Goal: Task Accomplishment & Management: Use online tool/utility

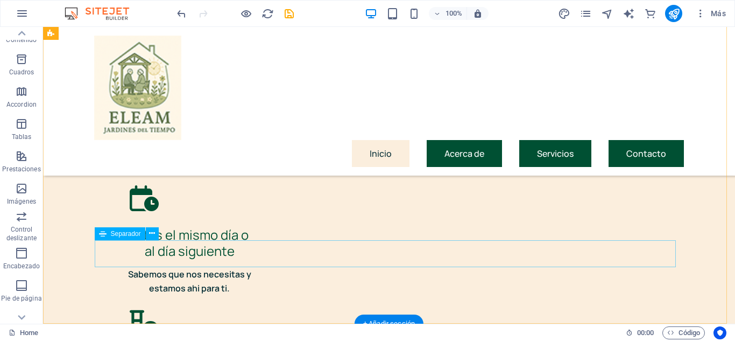
scroll to position [5679, 0]
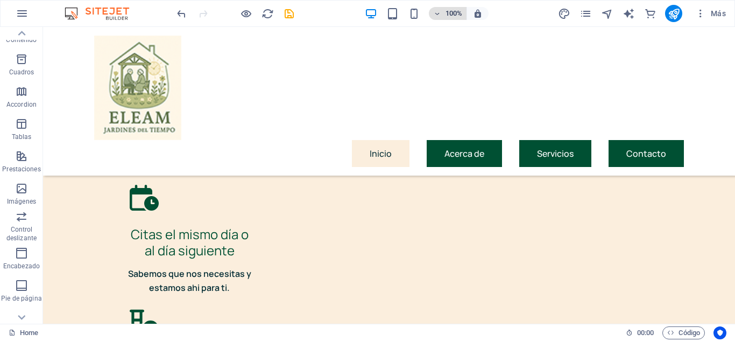
click at [446, 15] on h6 "100%" at bounding box center [453, 13] width 17 height 13
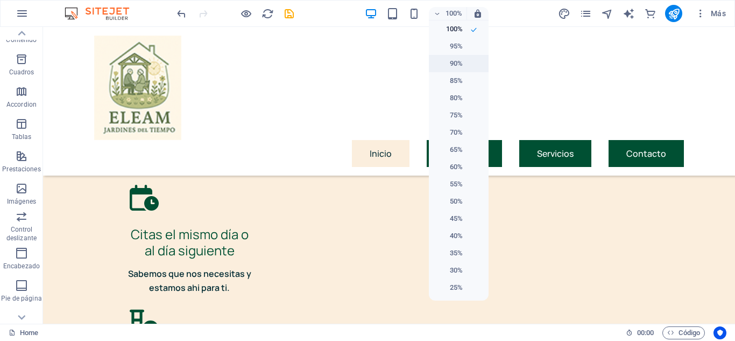
click at [452, 65] on h6 "90%" at bounding box center [448, 63] width 27 height 13
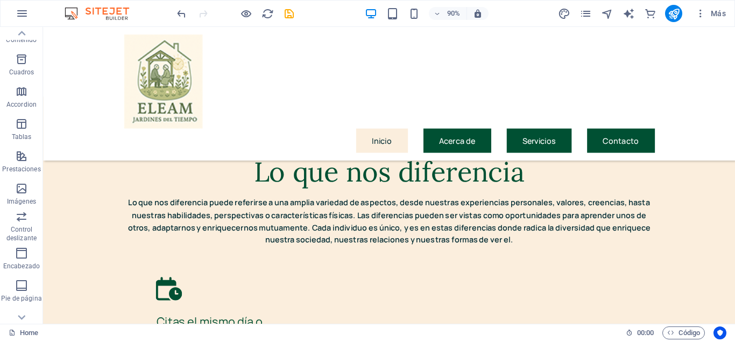
scroll to position [5704, 0]
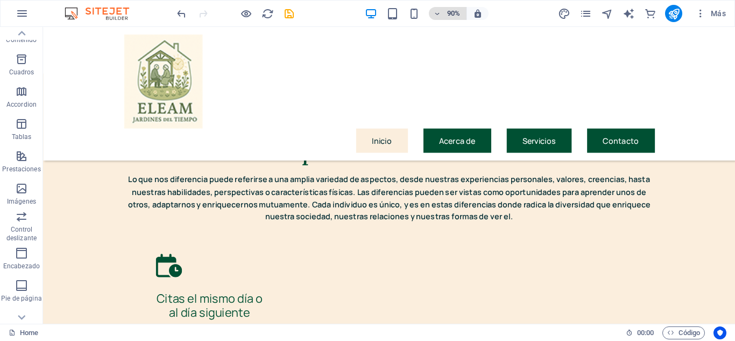
click at [456, 14] on h6 "90%" at bounding box center [453, 13] width 17 height 13
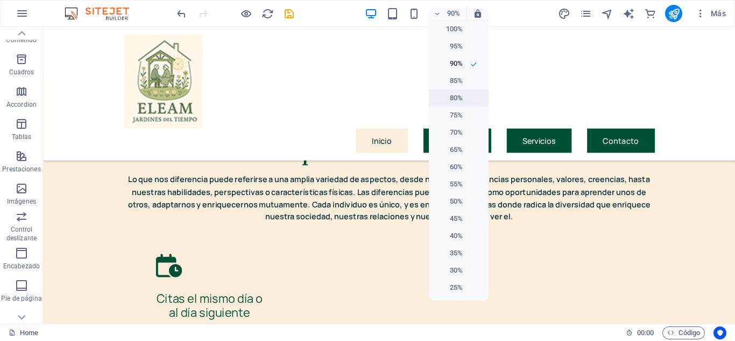
click at [456, 100] on h6 "80%" at bounding box center [448, 98] width 27 height 13
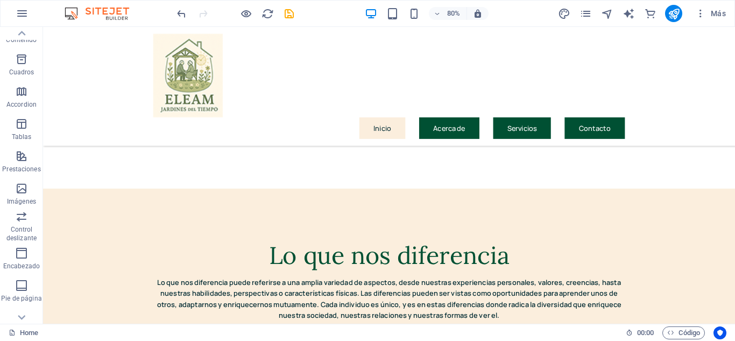
scroll to position [5735, 0]
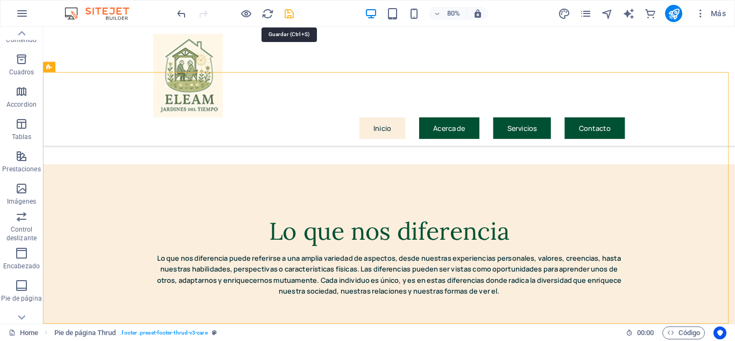
click at [291, 12] on icon "save" at bounding box center [289, 14] width 12 height 12
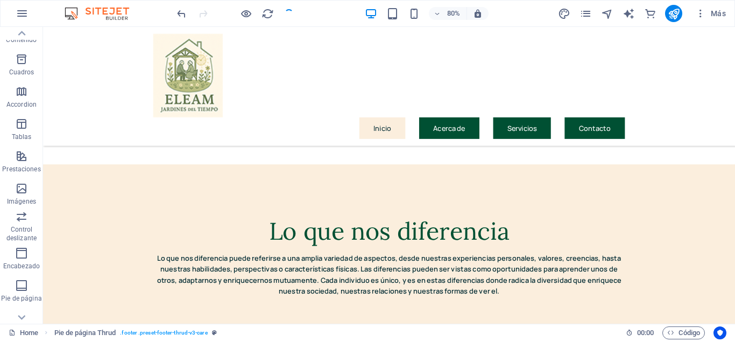
checkbox input "false"
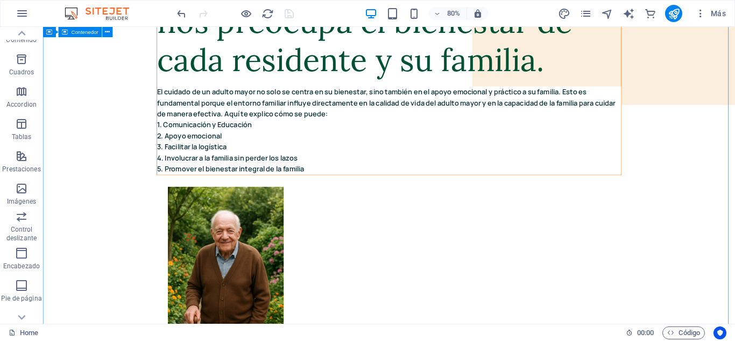
scroll to position [0, 0]
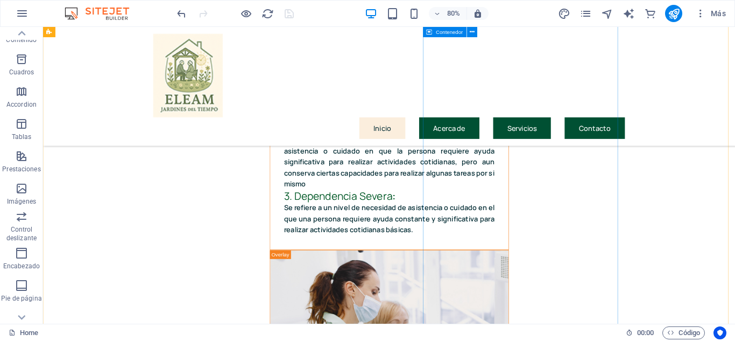
scroll to position [3499, 0]
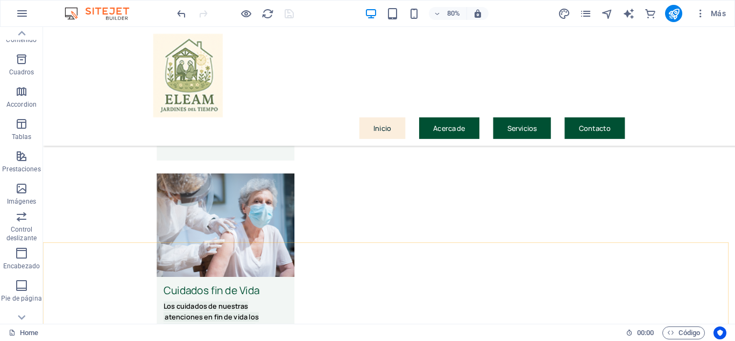
scroll to position [2691, 0]
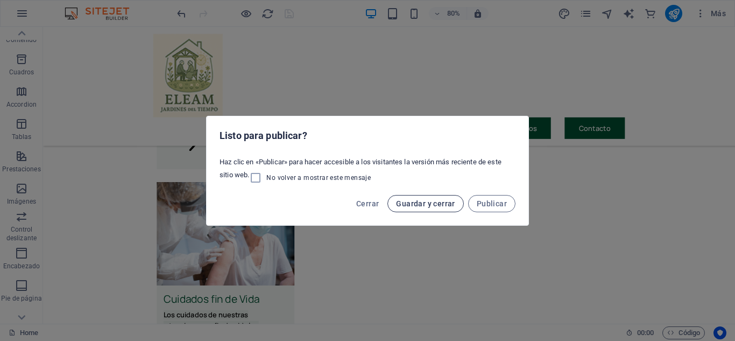
click at [423, 208] on button "Guardar y cerrar" at bounding box center [426, 203] width 76 height 17
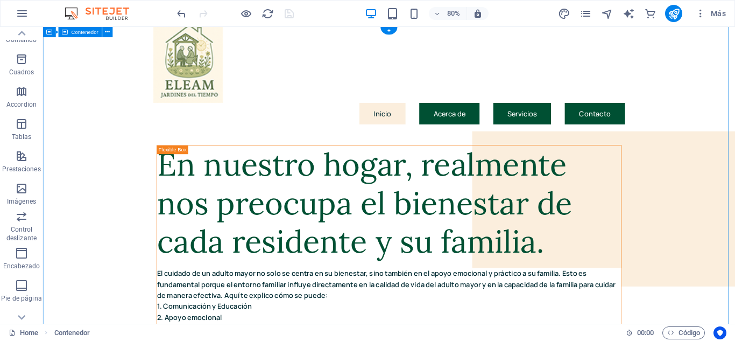
scroll to position [0, 0]
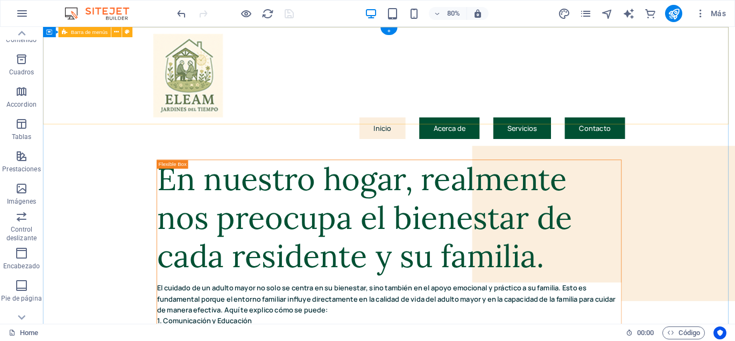
click at [735, 118] on div "Inicio Acerca de Servicios Contacto" at bounding box center [476, 101] width 866 height 149
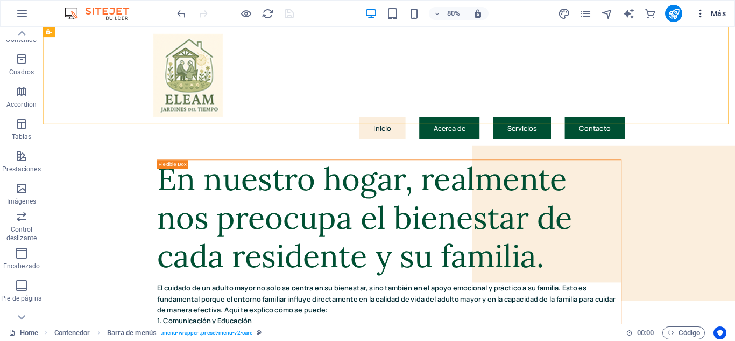
click at [702, 16] on icon "button" at bounding box center [700, 13] width 11 height 11
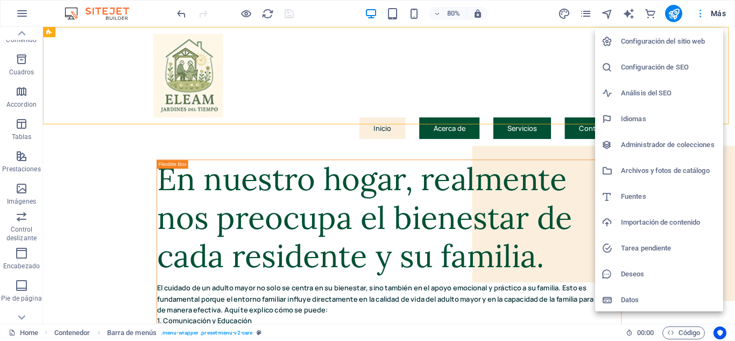
click at [702, 16] on div at bounding box center [367, 170] width 735 height 341
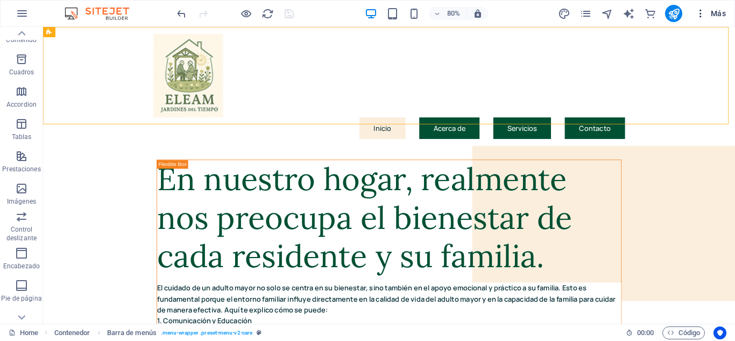
click at [715, 11] on span "Más" at bounding box center [710, 13] width 31 height 11
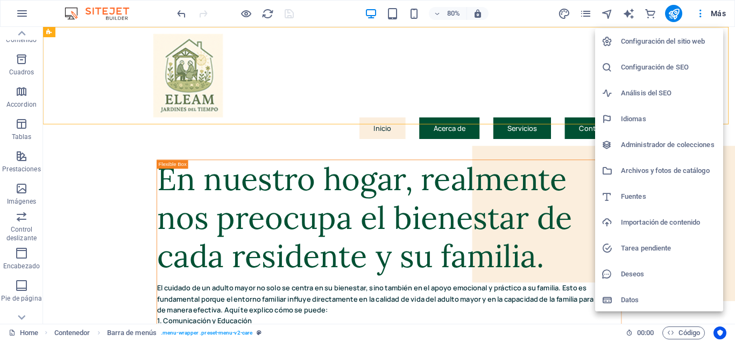
click at [571, 46] on div at bounding box center [367, 170] width 735 height 341
